Goal: Check status: Check status

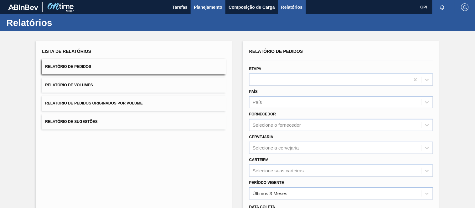
click at [212, 8] on span "Planejamento" at bounding box center [208, 7] width 28 height 8
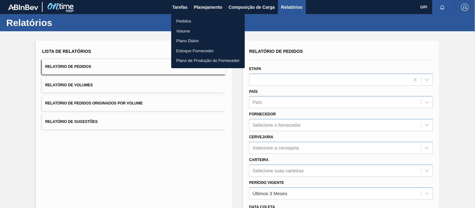
click at [186, 20] on li "Pedidos" at bounding box center [208, 21] width 74 height 10
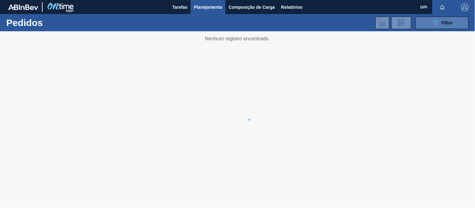
click at [438, 22] on icon "089F7B8B-B2A5-4AFE-B5C0-19BA573D28AC" at bounding box center [436, 23] width 8 height 8
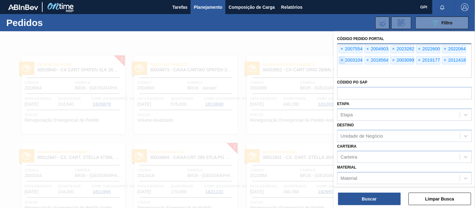
click at [341, 60] on span "×" at bounding box center [342, 61] width 6 height 8
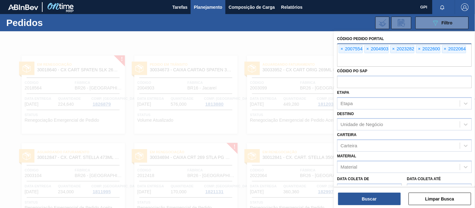
click at [341, 60] on input "text" at bounding box center [404, 61] width 135 height 12
click at [342, 45] on span "×" at bounding box center [342, 49] width 6 height 8
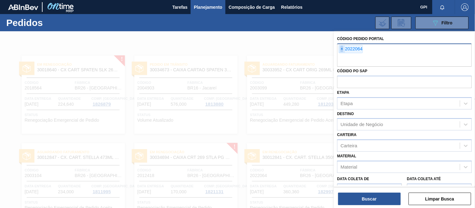
click at [342, 45] on span "×" at bounding box center [342, 49] width 6 height 8
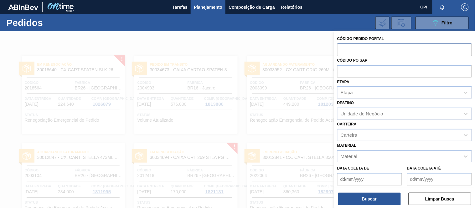
click at [393, 50] on input "text" at bounding box center [404, 50] width 135 height 12
paste input "2025183"
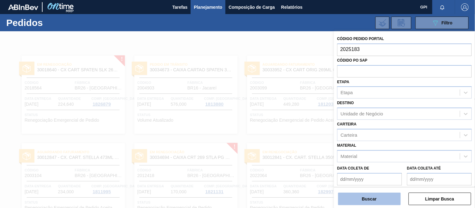
type input "2025183"
click at [379, 194] on button "Buscar" at bounding box center [369, 199] width 63 height 13
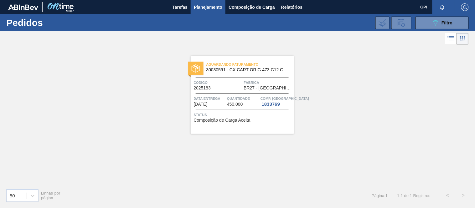
click at [237, 80] on span "Código" at bounding box center [218, 83] width 49 height 6
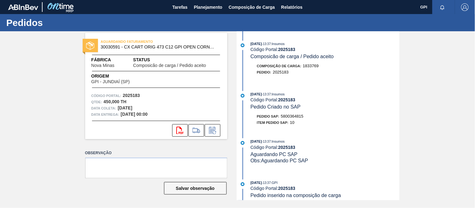
scroll to position [12, 0]
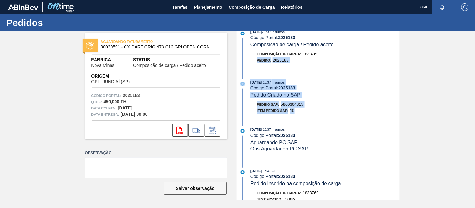
drag, startPoint x: 399, startPoint y: 53, endPoint x: 397, endPoint y: 111, distance: 58.0
click at [397, 111] on div "[DATE] 13:37 : Insumos Código Portal: 2025183 Composicão de carga / Pedido acei…" at bounding box center [318, 115] width 161 height 169
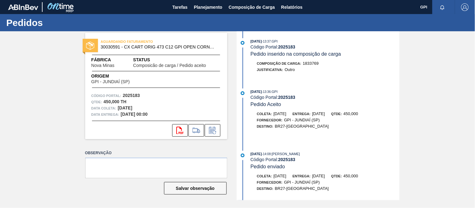
scroll to position [147, 0]
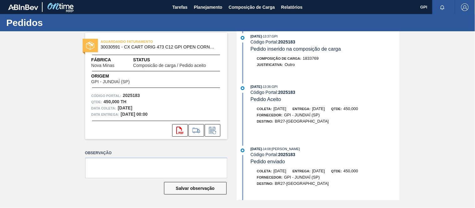
click at [136, 95] on strong "2025183" at bounding box center [131, 95] width 17 height 5
copy strong "2025183"
